Goal: Task Accomplishment & Management: Use online tool/utility

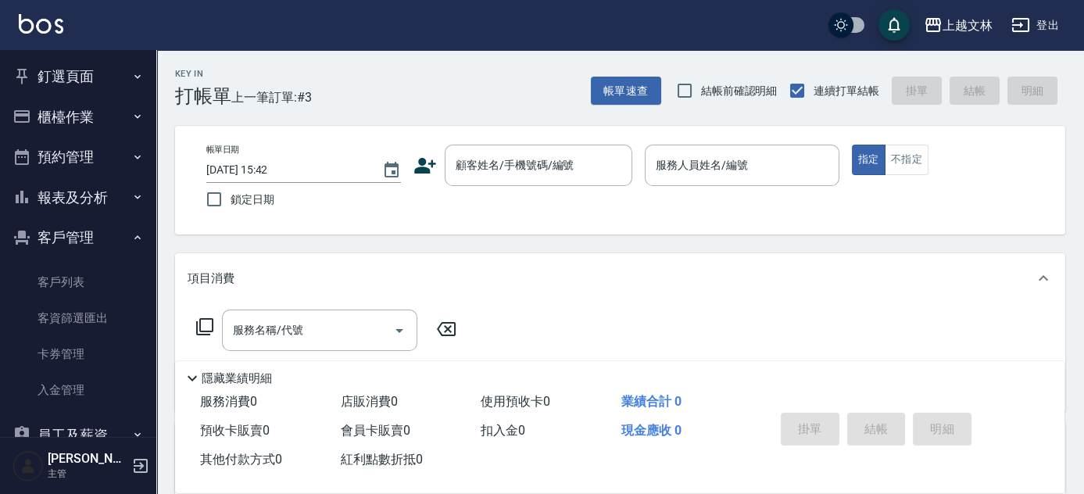
click at [549, 188] on div "帳單日期 [DATE] 15:42 鎖定日期 顧客姓名/手機號碼/編號 顧客姓名/手機號碼/編號 服務人員姓名/編號 服務人員姓名/編號 指定 不指定" at bounding box center [620, 180] width 852 height 71
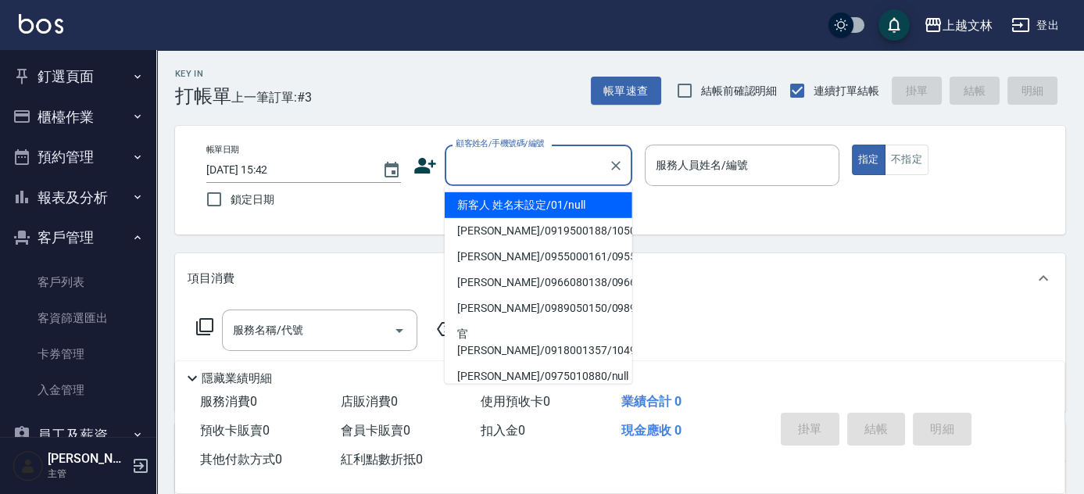
click at [559, 152] on input "顧客姓名/手機號碼/編號" at bounding box center [527, 165] width 150 height 27
drag, startPoint x: 541, startPoint y: 201, endPoint x: 774, endPoint y: 156, distance: 236.3
click at [544, 198] on li "新客人 姓名未設定/01/null" at bounding box center [539, 205] width 188 height 26
type input "新客人 姓名未設定/01/null"
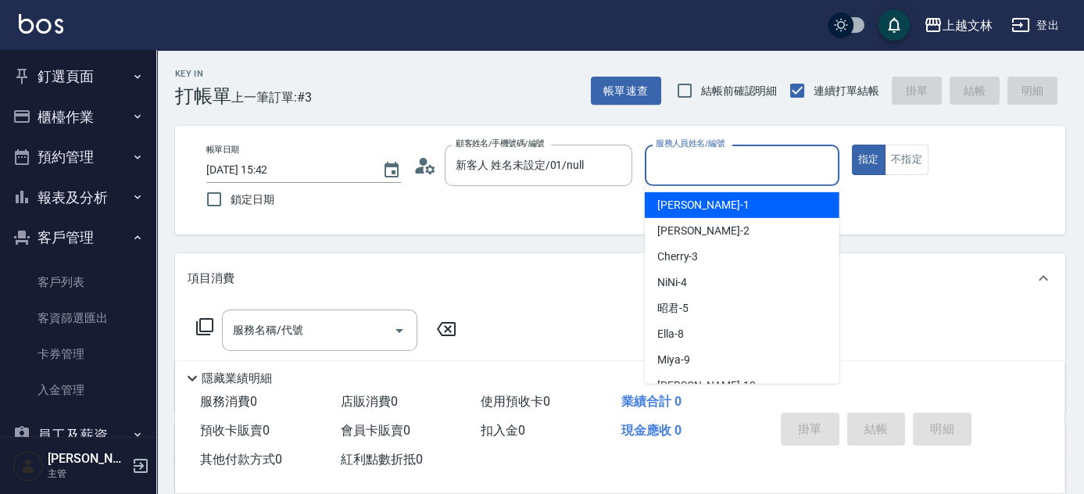
click at [775, 159] on input "服務人員姓名/編號" at bounding box center [742, 165] width 180 height 27
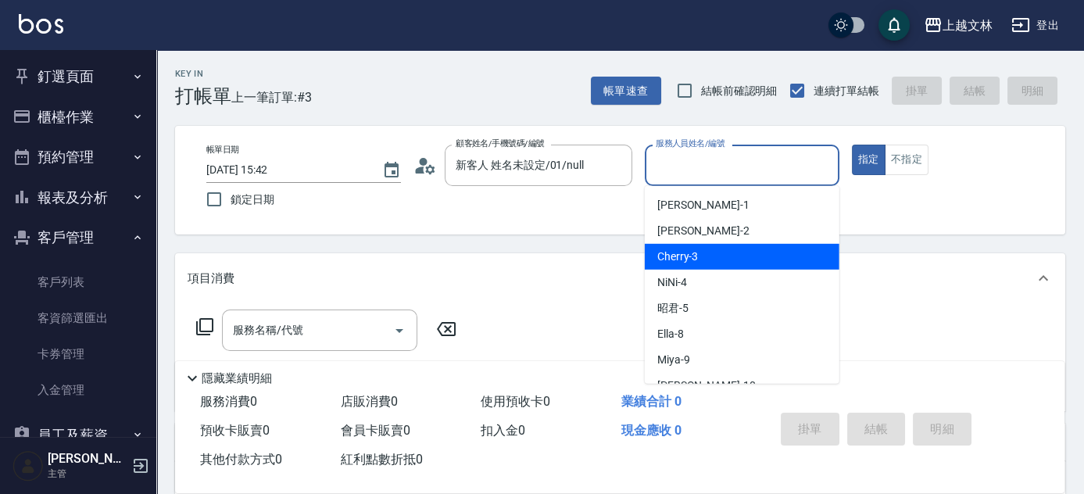
click at [738, 256] on div "Cherry -3" at bounding box center [742, 257] width 195 height 26
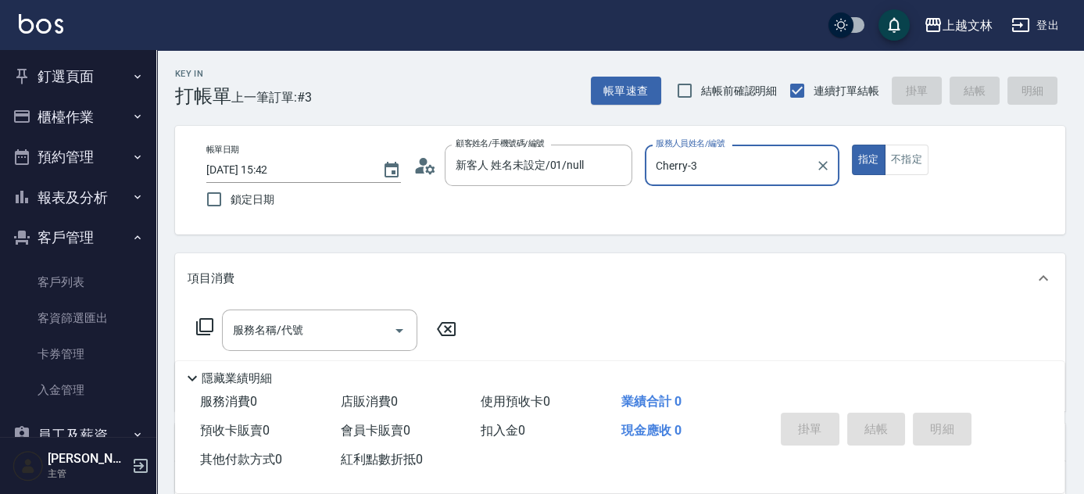
type input "Cherry-3"
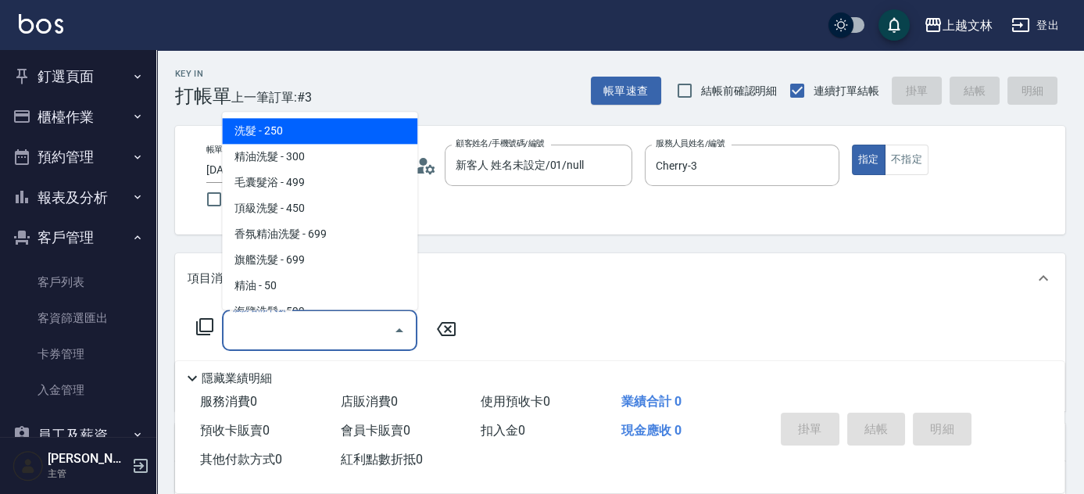
click at [312, 337] on input "服務名稱/代號" at bounding box center [308, 329] width 158 height 27
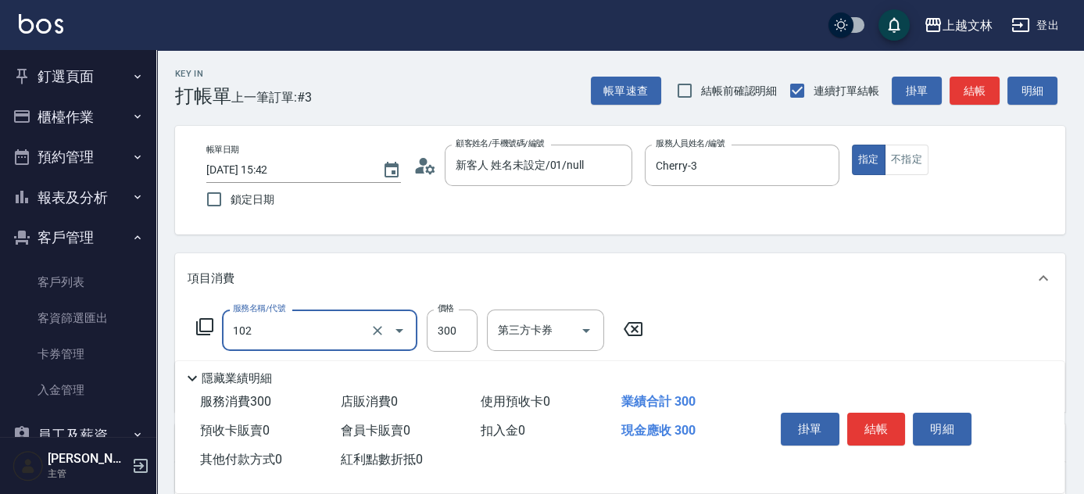
type input "精油洗髮(102)"
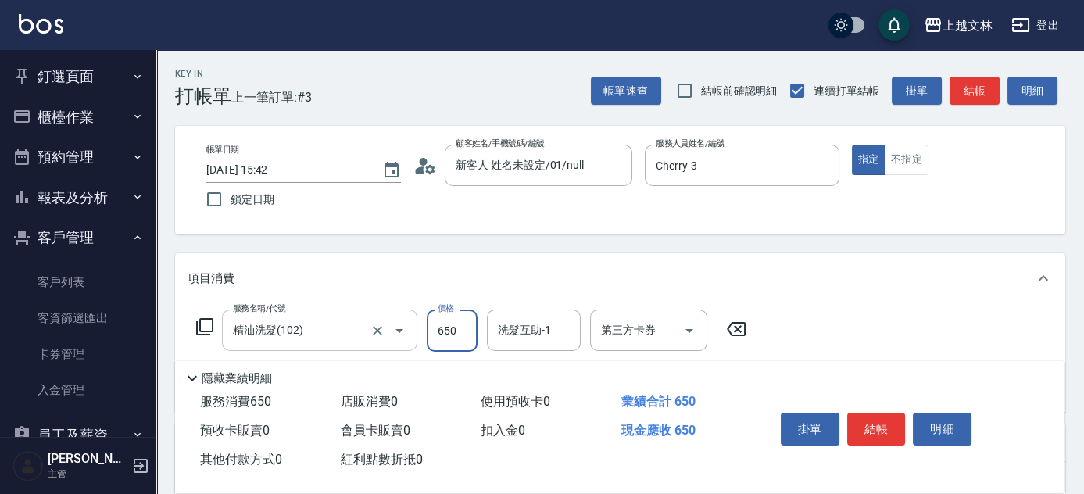
type input "650"
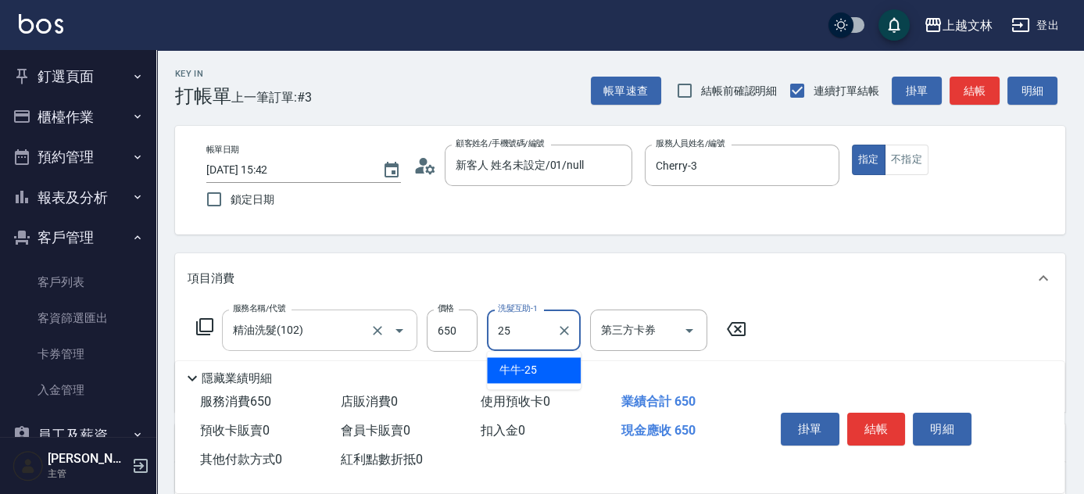
type input "牛牛-25"
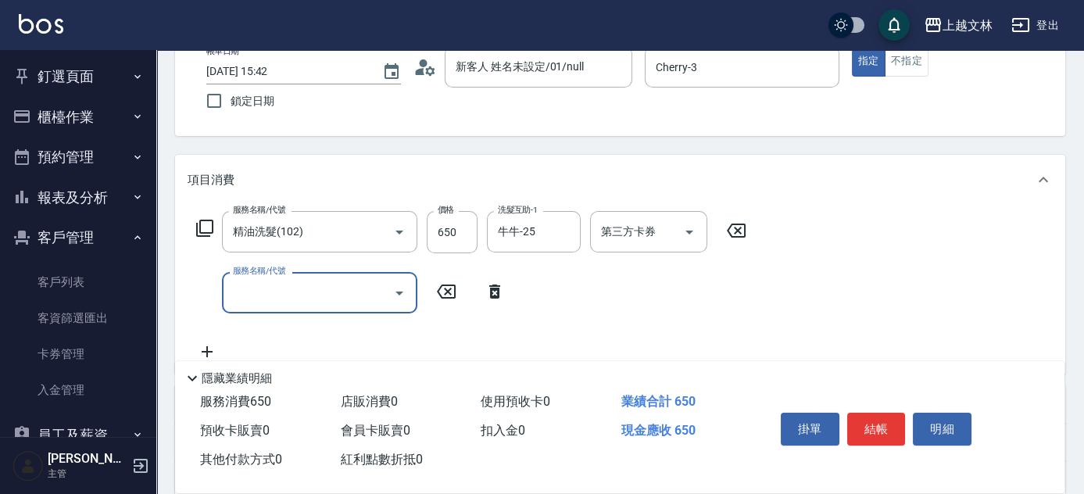
scroll to position [134, 0]
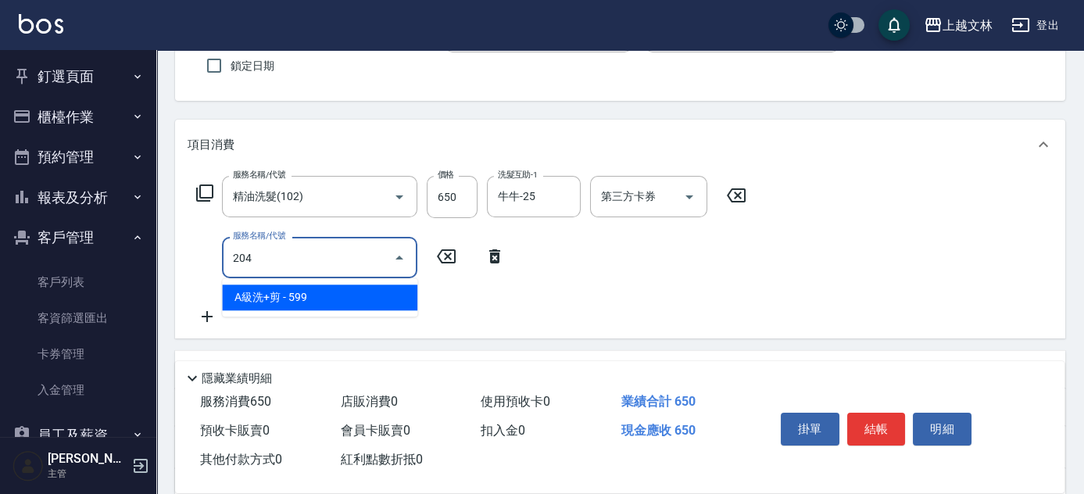
type input "A級洗+剪(204)"
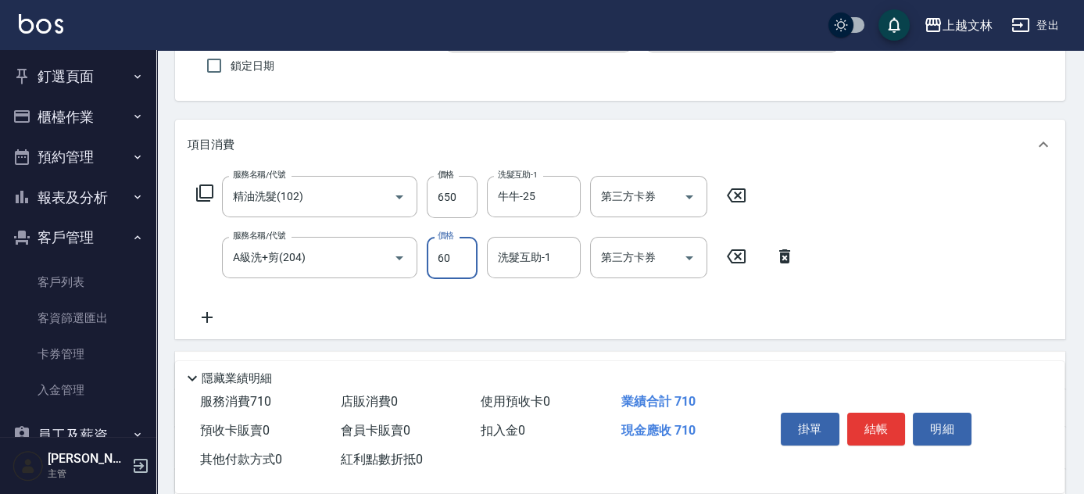
type input "60"
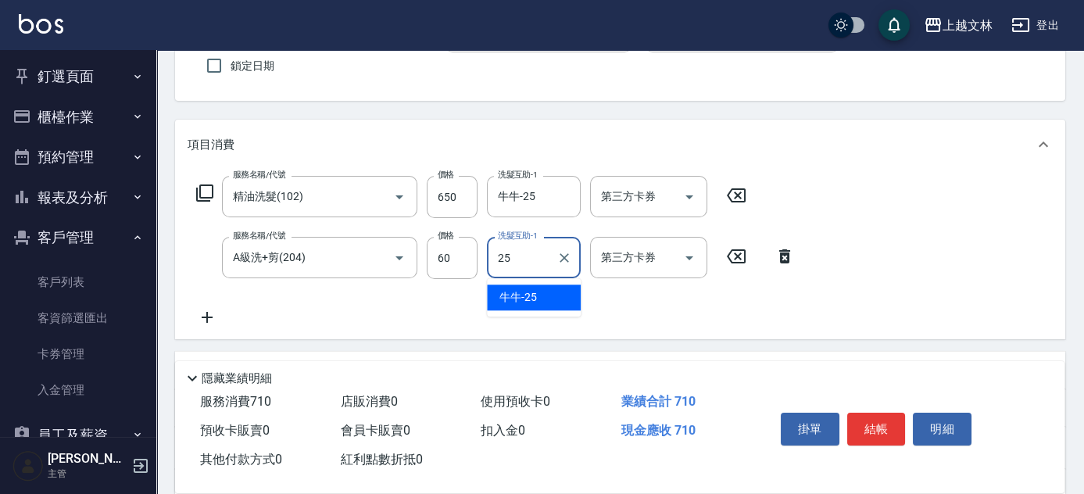
type input "牛牛-25"
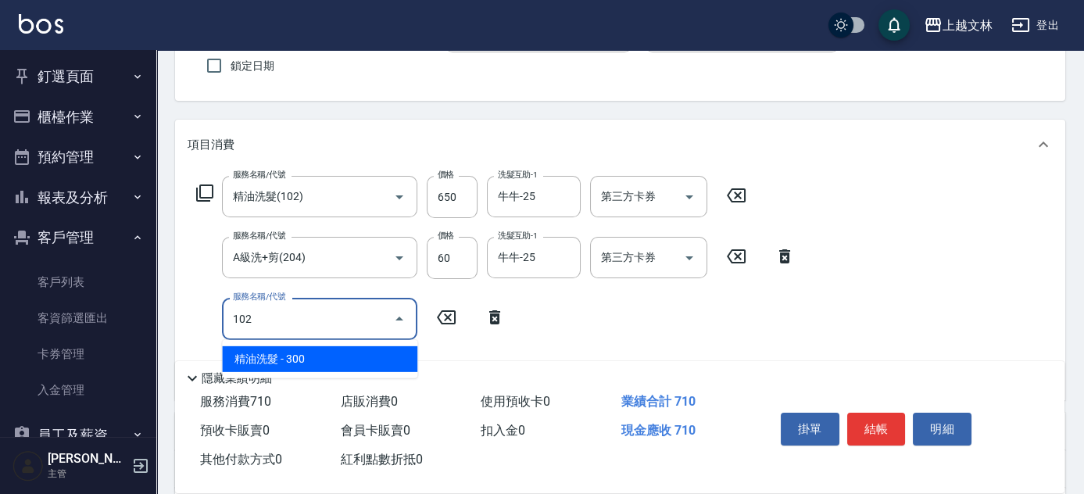
type input "精油洗髮(102)"
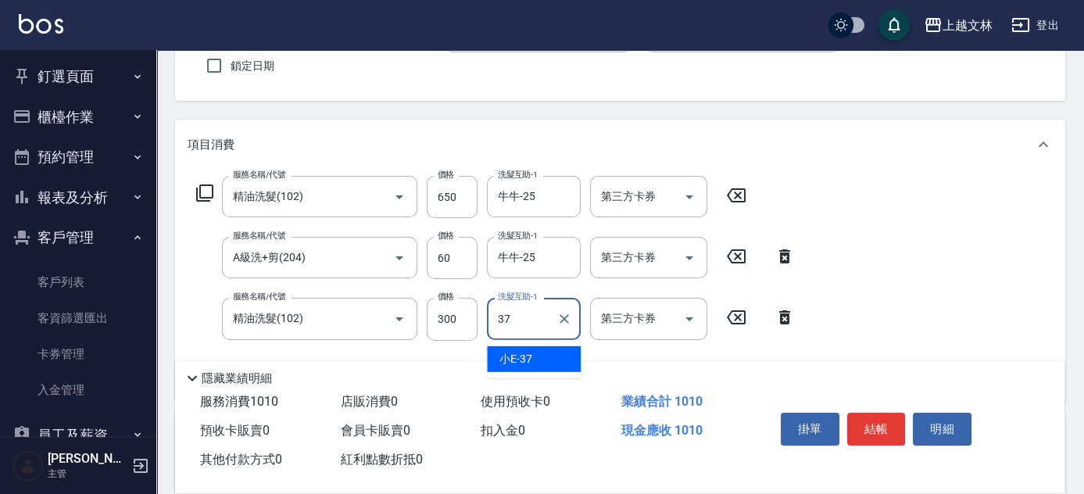
type input "小E-37"
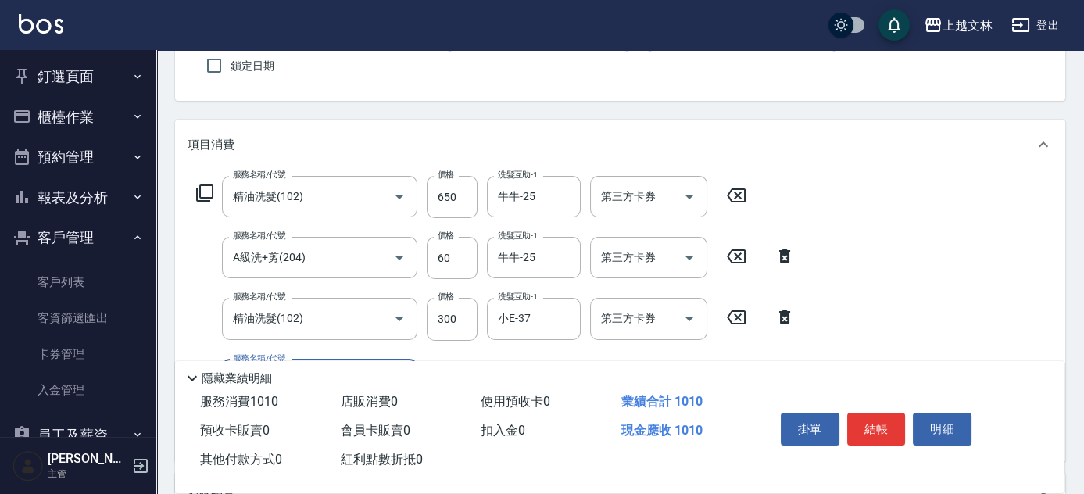
scroll to position [210, 0]
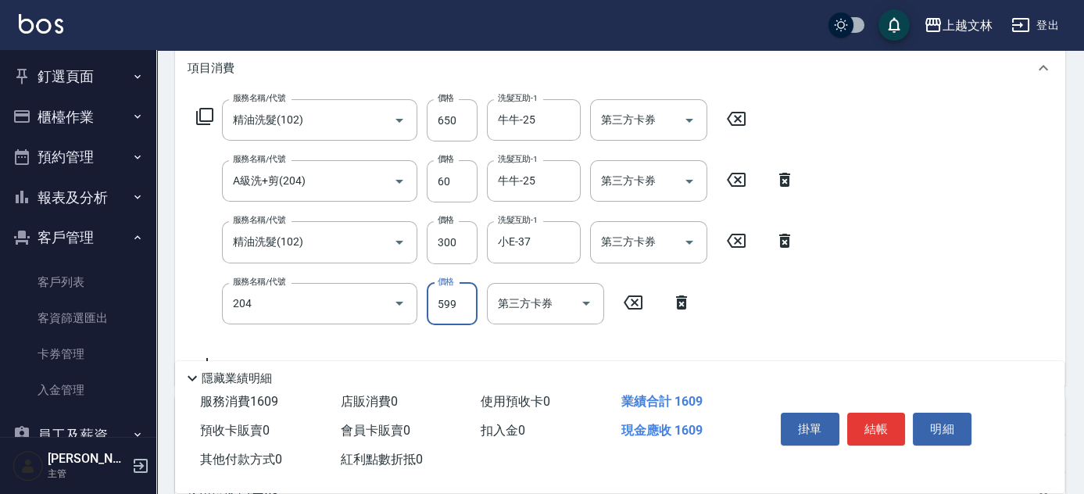
type input "A級洗+剪(204)"
type input "600"
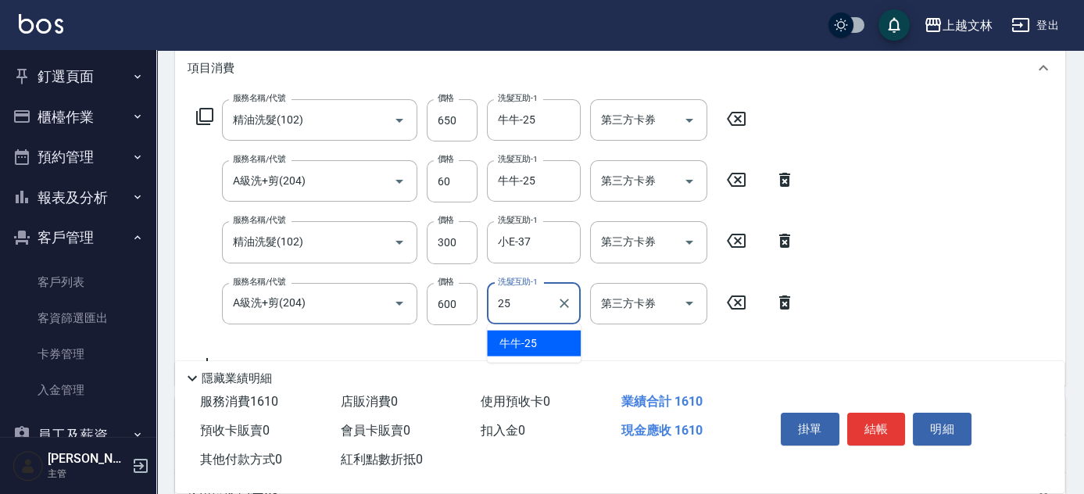
type input "牛牛-25"
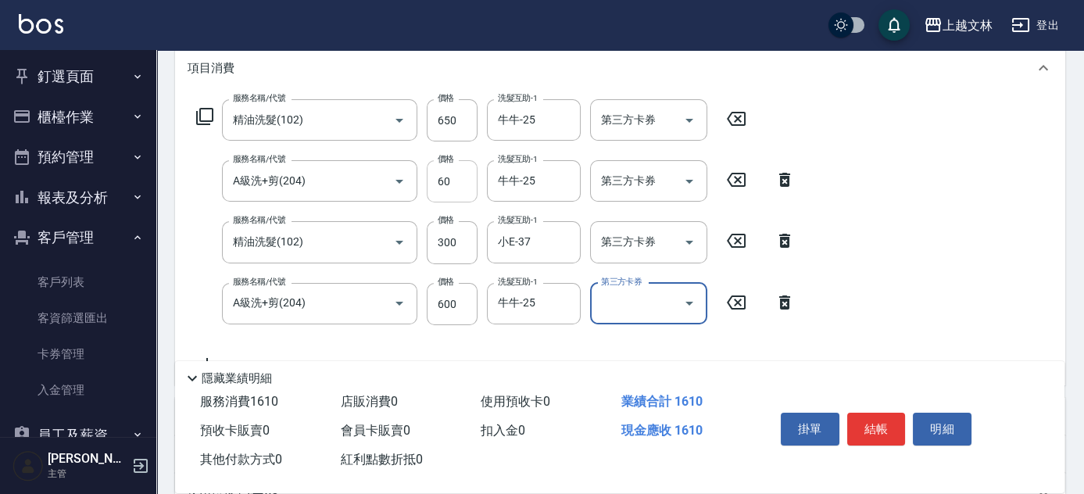
click at [455, 189] on input "60" at bounding box center [452, 181] width 51 height 42
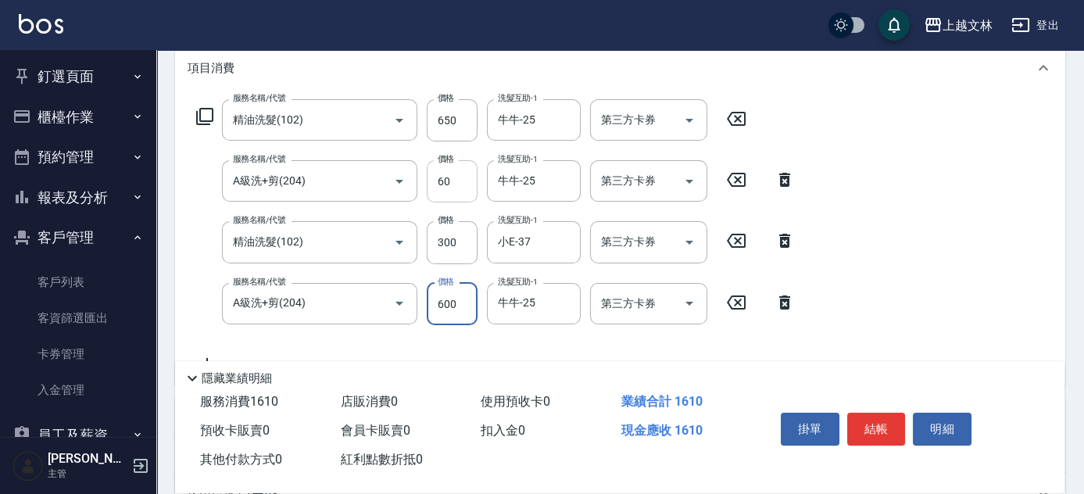
click at [470, 187] on input "60" at bounding box center [452, 181] width 51 height 42
type input "600"
drag, startPoint x: 1025, startPoint y: 277, endPoint x: 1015, endPoint y: 277, distance: 10.2
click at [1021, 277] on div "服務名稱/代號 精油洗髮(102) 服務名稱/代號 價格 650 價格 洗髮互助-1 牛牛-25 洗髮互助-1 第三方卡券 第三方卡券 服務名稱/代號 A級洗…" at bounding box center [620, 239] width 890 height 292
click at [867, 424] on button "結帳" at bounding box center [876, 429] width 59 height 33
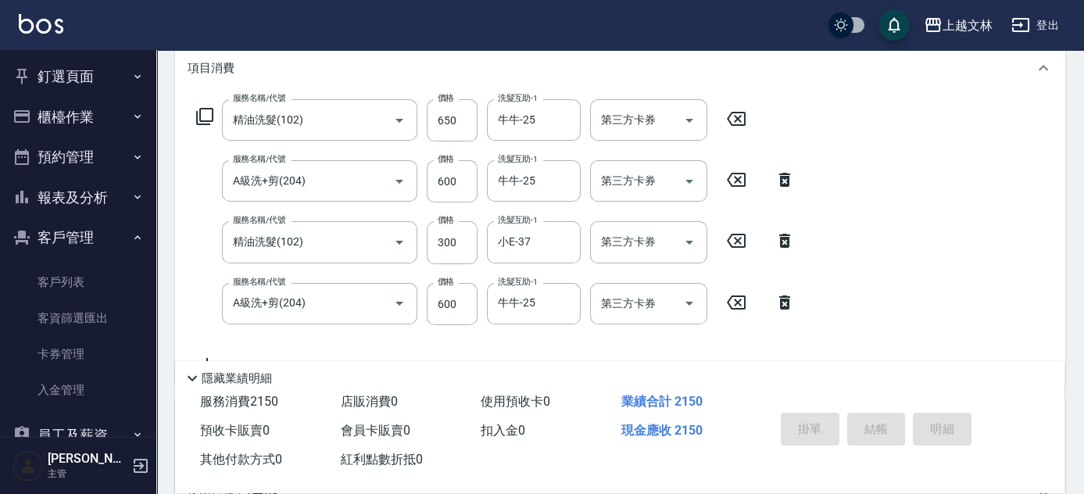
type input "[DATE] 16:18"
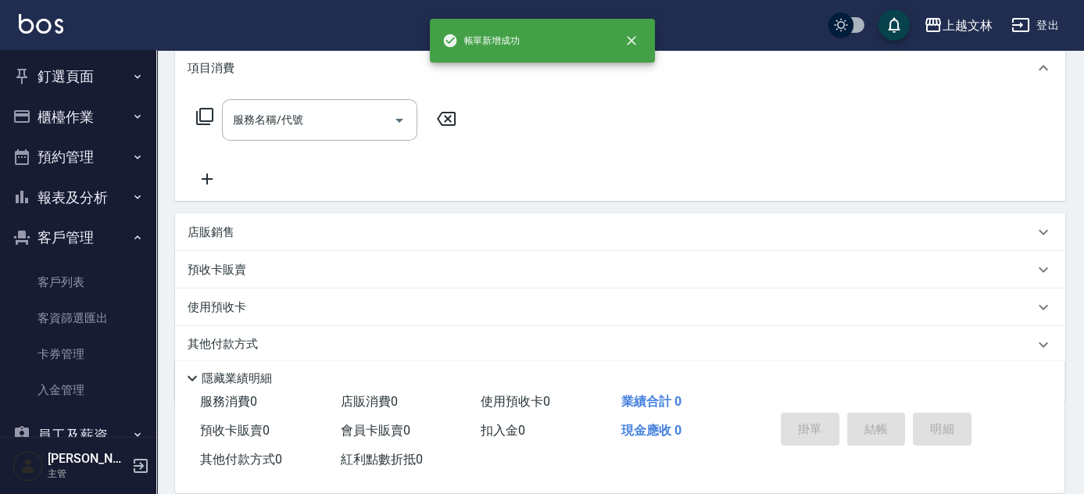
scroll to position [0, 0]
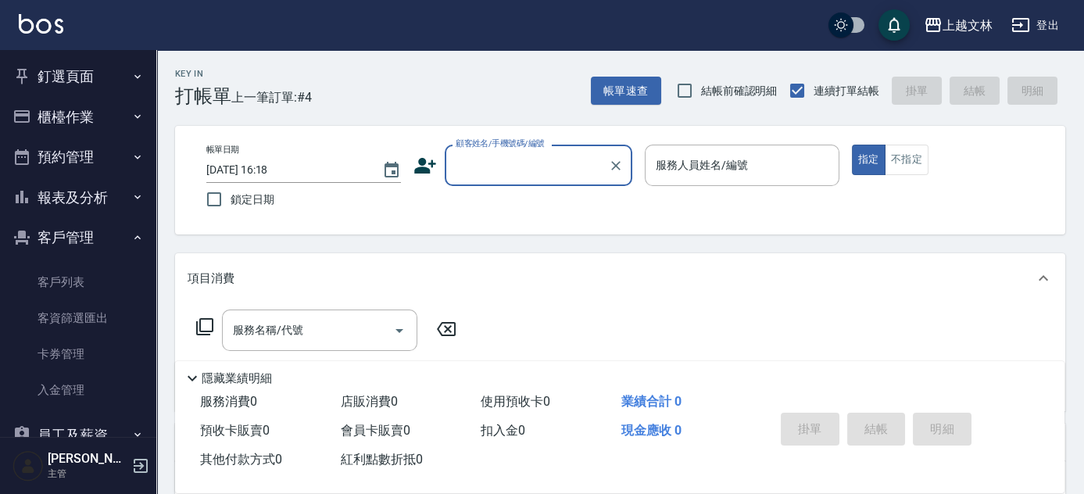
click at [494, 184] on div "顧客姓名/手機號碼/編號" at bounding box center [539, 165] width 188 height 41
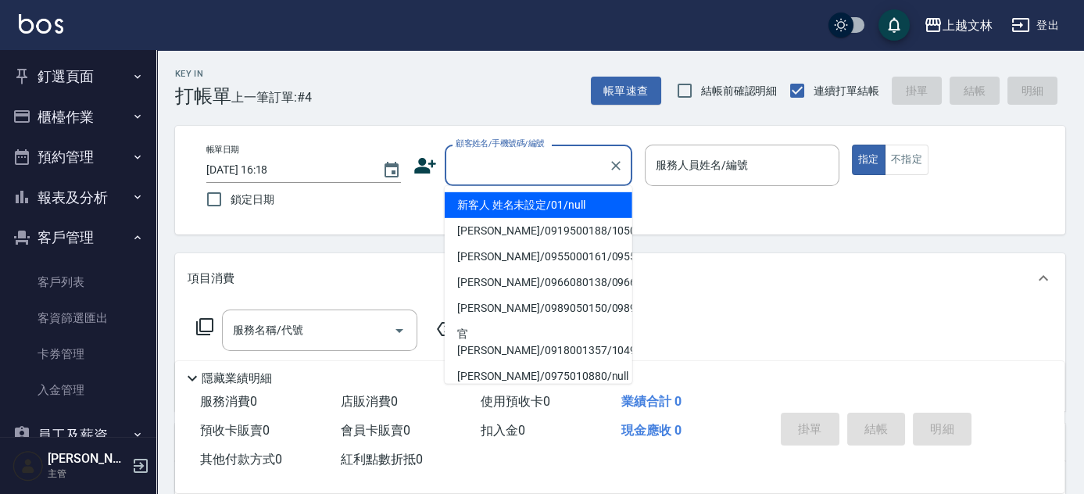
drag, startPoint x: 516, startPoint y: 216, endPoint x: 592, endPoint y: 174, distance: 85.7
click at [519, 216] on li "新客人 姓名未設定/01/null" at bounding box center [539, 205] width 188 height 26
type input "新客人 姓名未設定/01/null"
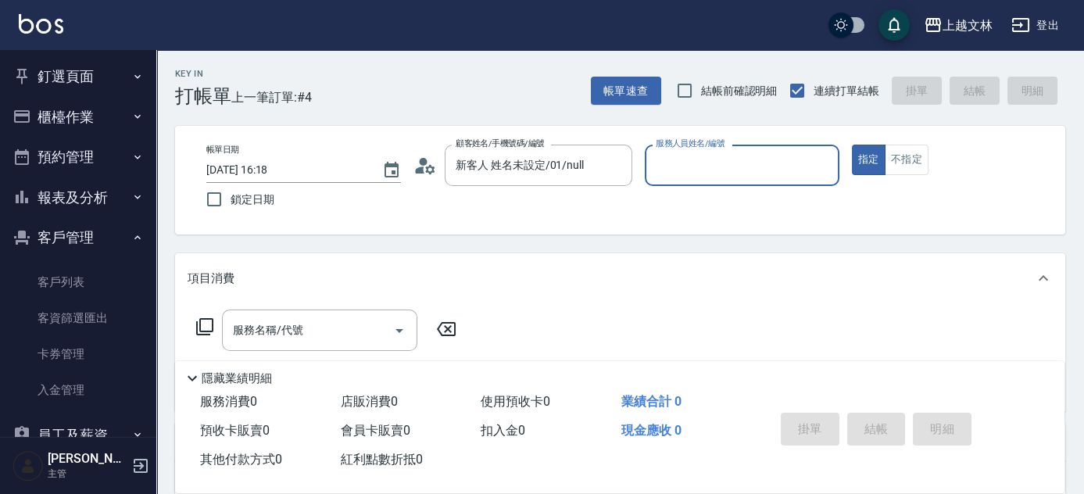
click at [681, 171] on input "服務人員姓名/編號" at bounding box center [742, 165] width 180 height 27
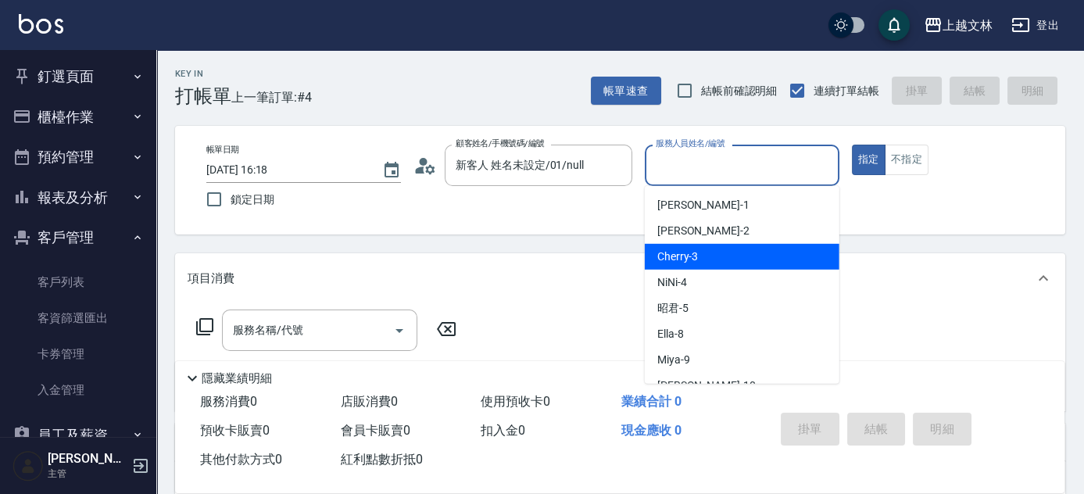
click at [707, 262] on div "Cherry -3" at bounding box center [742, 257] width 195 height 26
type input "Cherry-3"
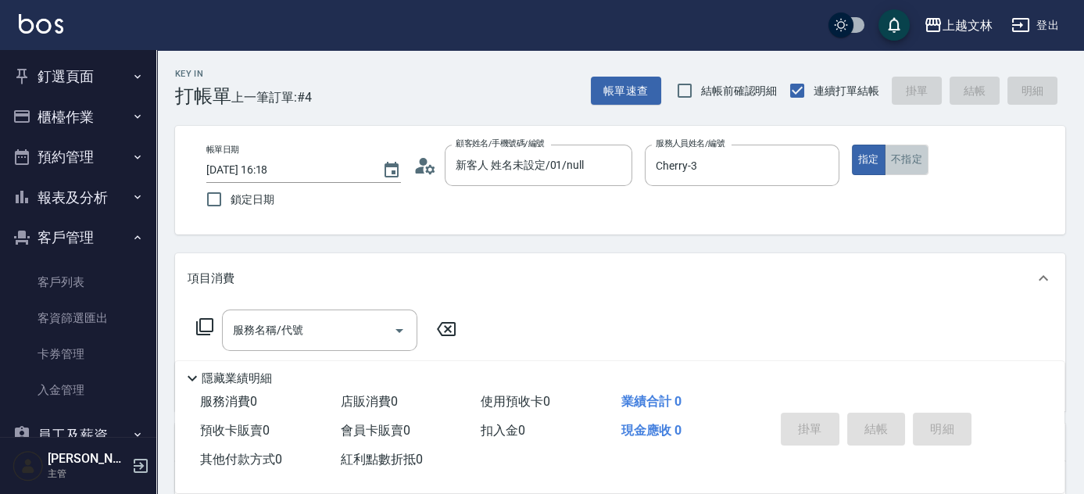
click at [902, 162] on button "不指定" at bounding box center [907, 160] width 44 height 30
click at [338, 334] on input "服務名稱/代號" at bounding box center [308, 329] width 158 height 27
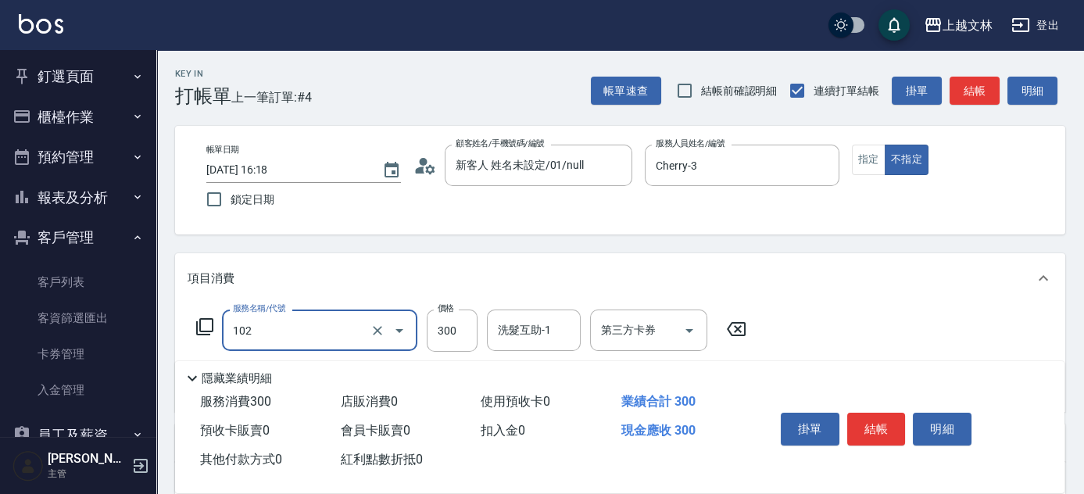
type input "精油洗髮(102)"
type input "549"
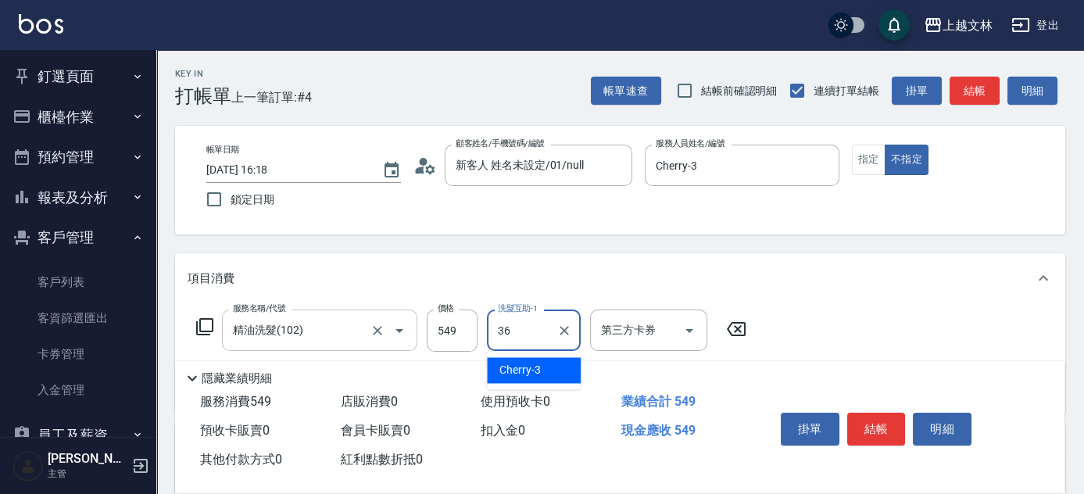
type input "清原-36"
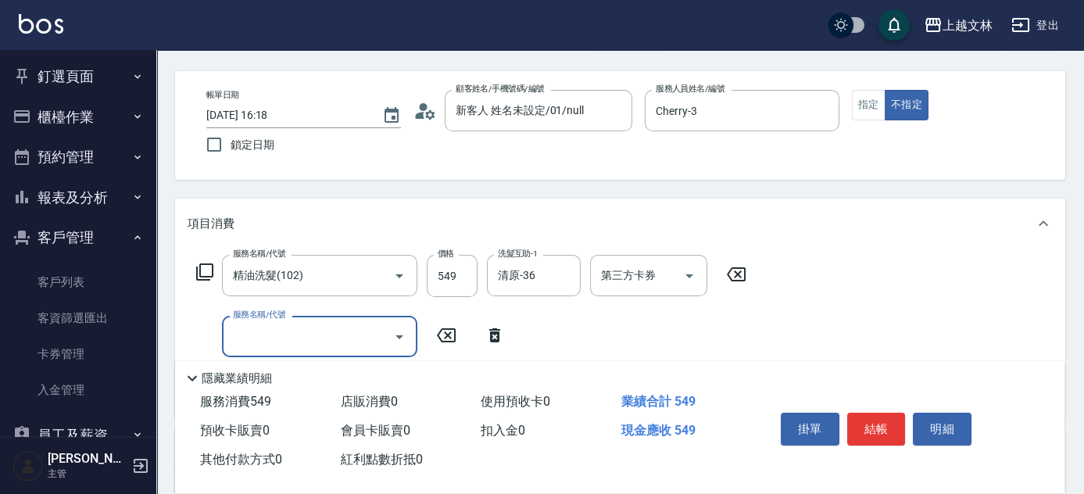
scroll to position [60, 0]
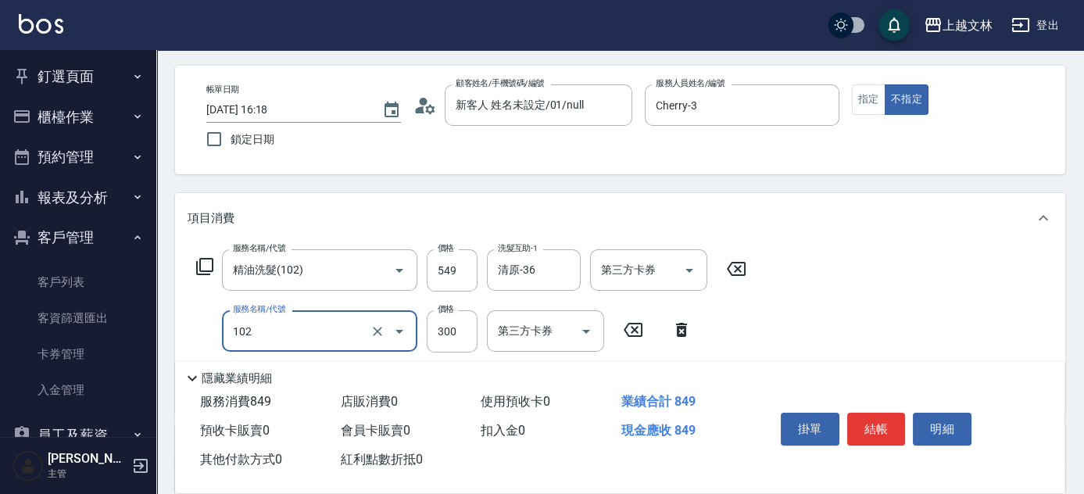
type input "精油洗髮(102)"
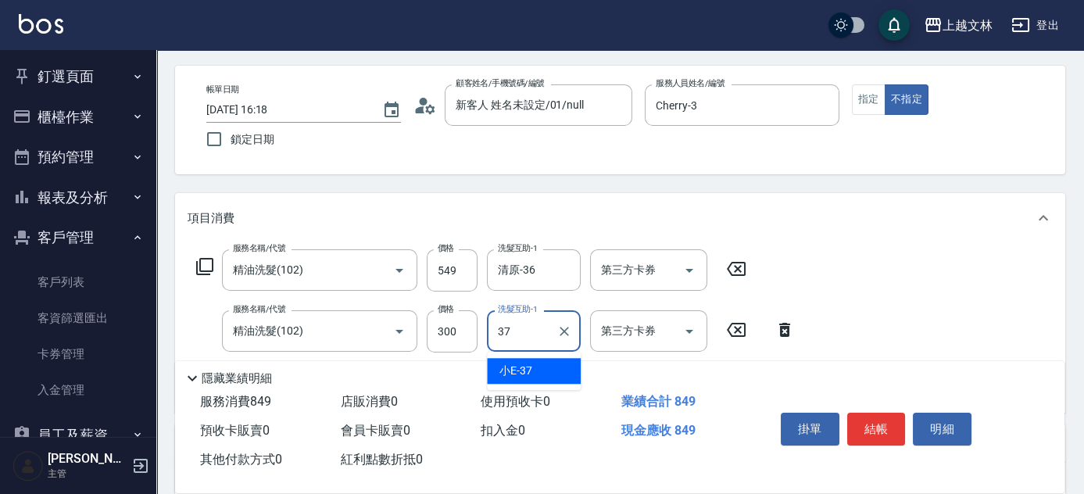
type input "小E-37"
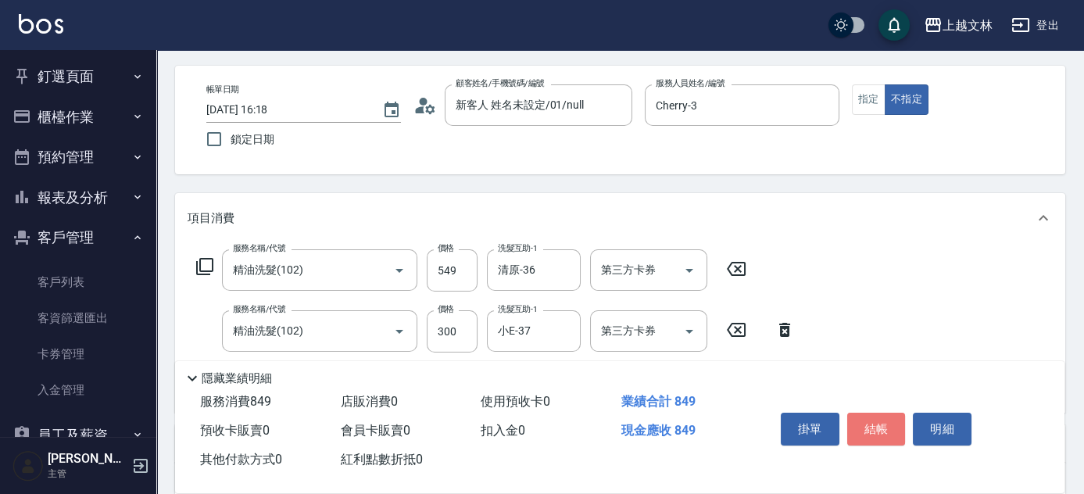
click at [870, 420] on button "結帳" at bounding box center [876, 429] width 59 height 33
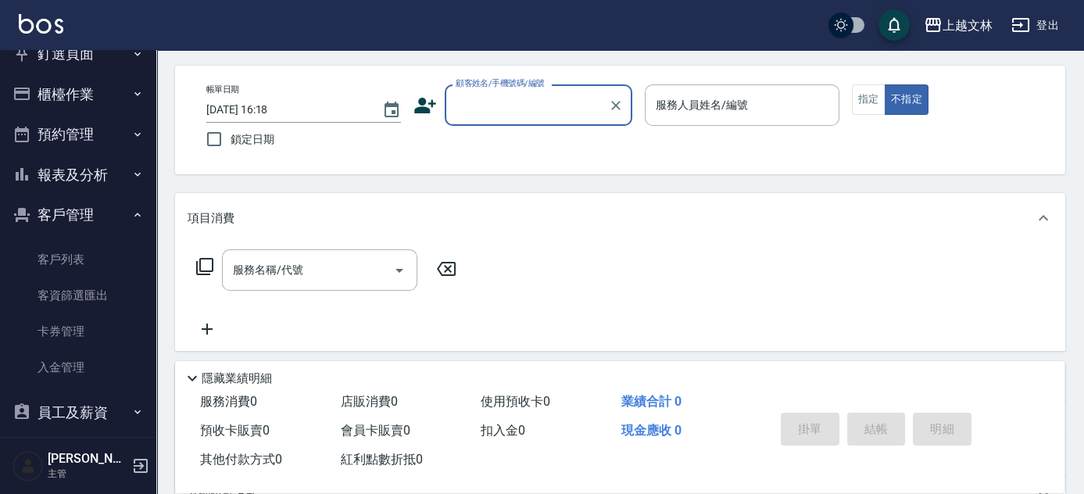
scroll to position [116, 0]
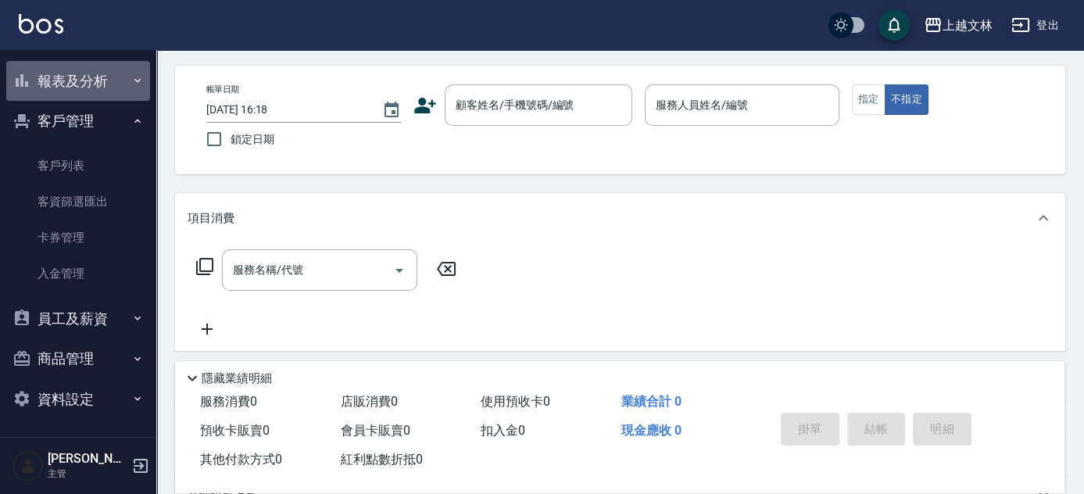
click at [78, 77] on button "報表及分析" at bounding box center [78, 81] width 144 height 41
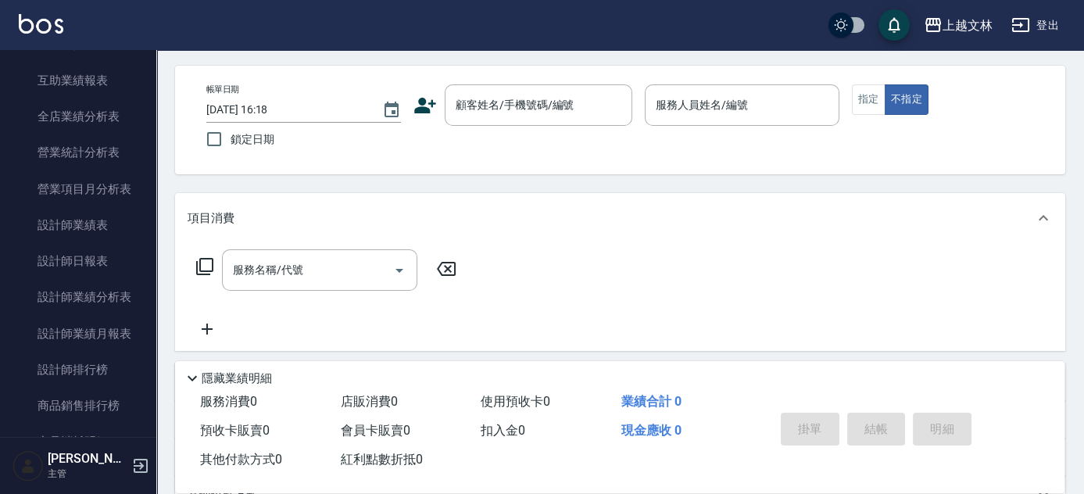
scroll to position [474, 0]
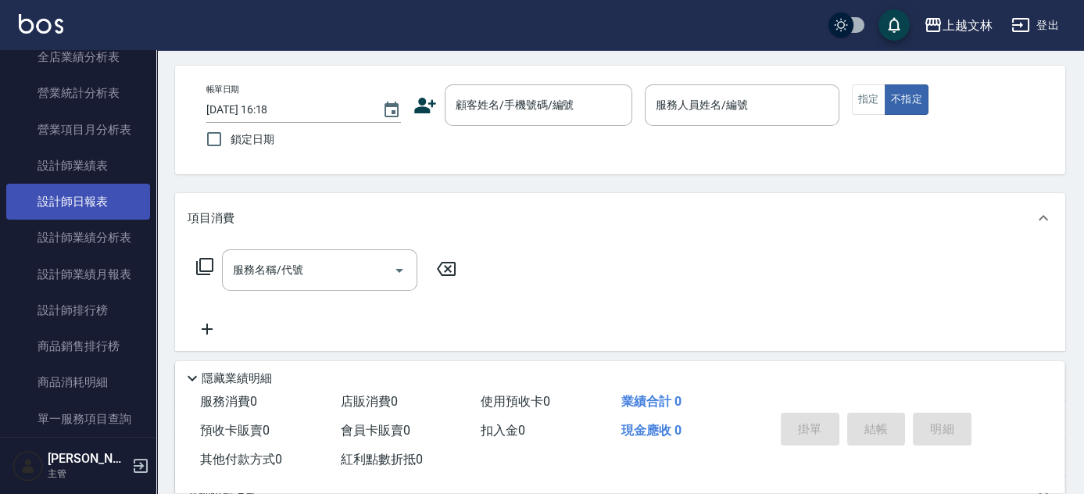
click at [118, 205] on link "設計師日報表" at bounding box center [78, 202] width 144 height 36
click at [120, 209] on link "設計師日報表" at bounding box center [78, 202] width 144 height 36
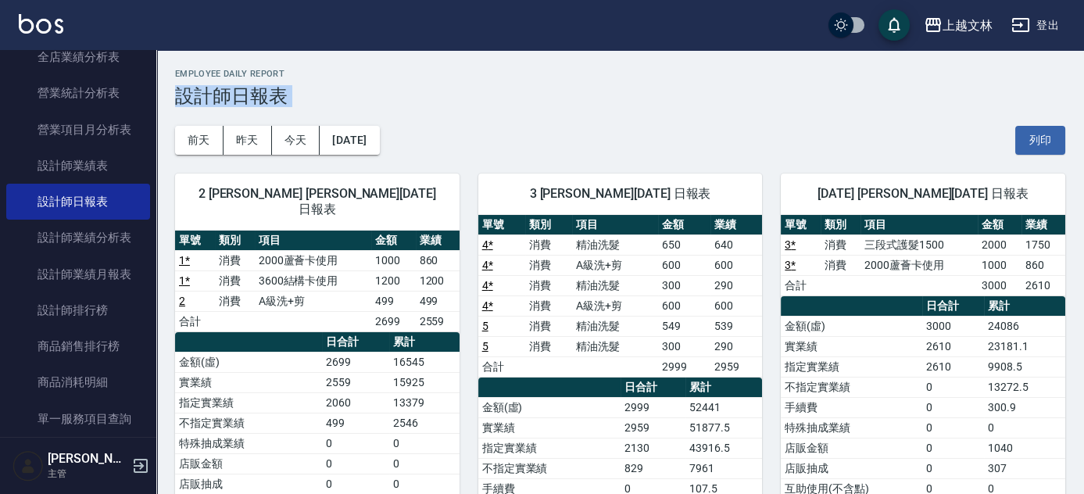
drag, startPoint x: 158, startPoint y: 183, endPoint x: 157, endPoint y: 116, distance: 66.4
click at [160, 105] on div "上越文林 [DATE] 設計師日報表 列印時間： [DATE][PHONE_NUMBER]:21 Employee Daily Report 設計師日報表 […" at bounding box center [620, 405] width 928 height 710
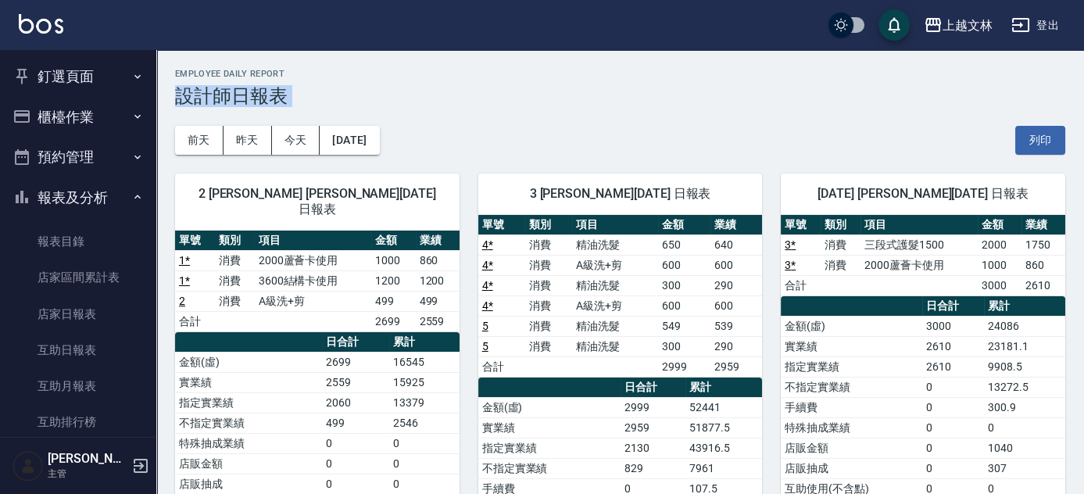
click at [77, 110] on button "櫃檯作業" at bounding box center [78, 117] width 144 height 41
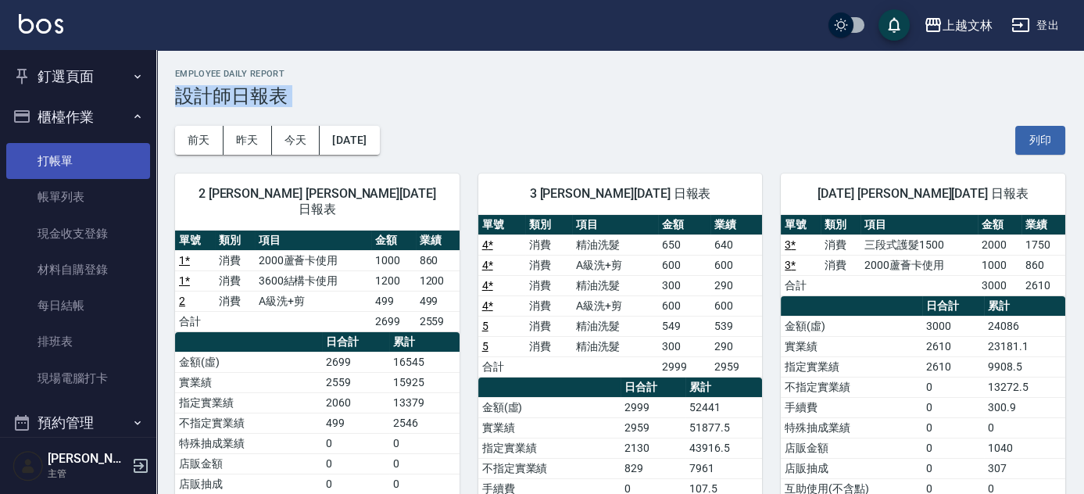
click at [73, 163] on link "打帳單" at bounding box center [78, 161] width 144 height 36
